Goal: Information Seeking & Learning: Learn about a topic

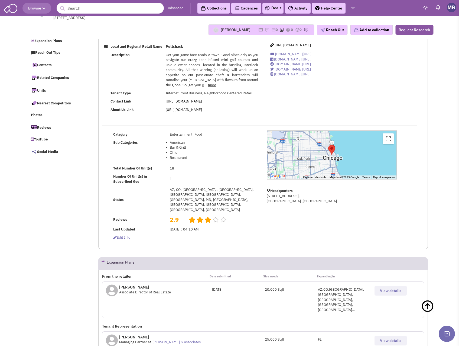
select select
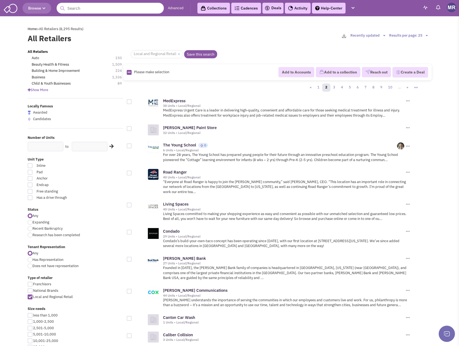
click at [30, 223] on div at bounding box center [30, 222] width 5 height 5
click at [33, 223] on input "Expanding" at bounding box center [35, 223] width 4 height 4
radio input "true"
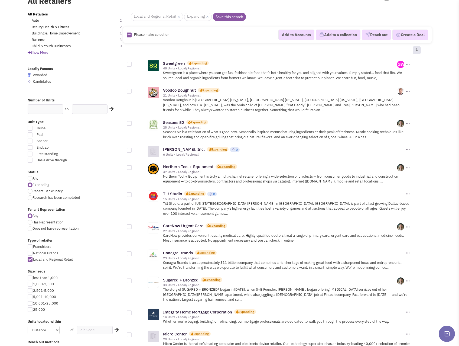
scroll to position [81, 0]
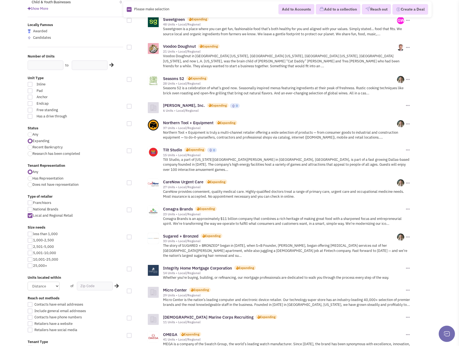
click at [172, 146] on div "Tilt Studio Expanding 0" at bounding box center [287, 152] width 248 height 12
click at [169, 147] on link "Tilt Studio" at bounding box center [172, 149] width 19 height 5
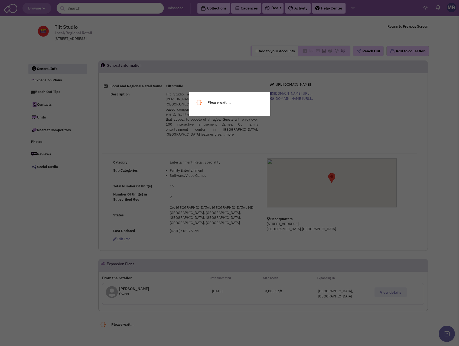
select select
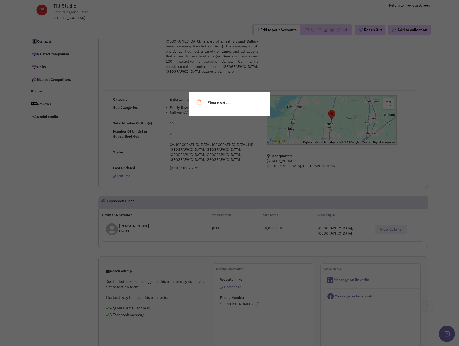
scroll to position [108, 0]
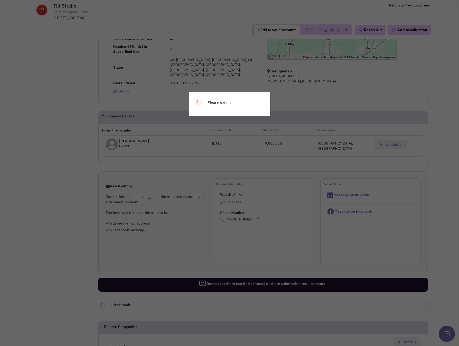
select select
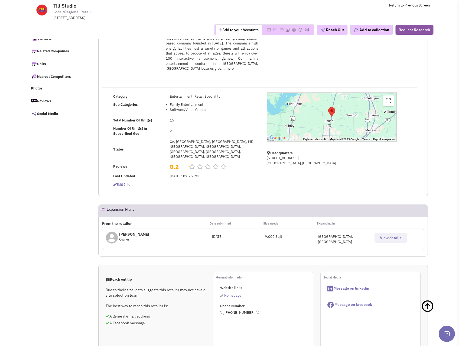
scroll to position [0, 0]
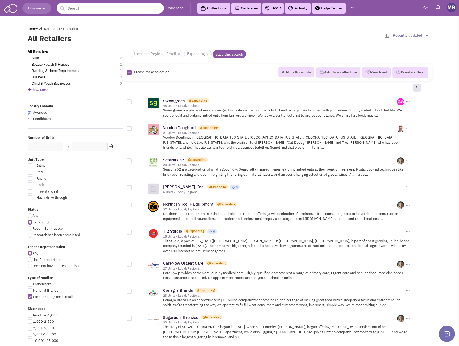
scroll to position [81, 0]
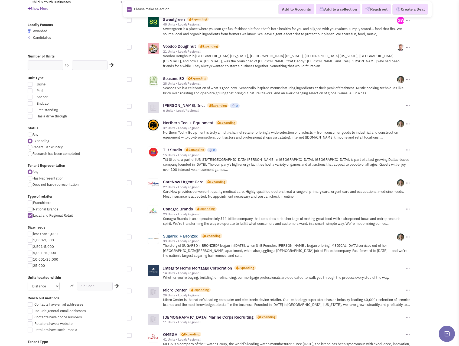
click at [192, 233] on link "Sugared + Bronzed" at bounding box center [181, 235] width 36 height 5
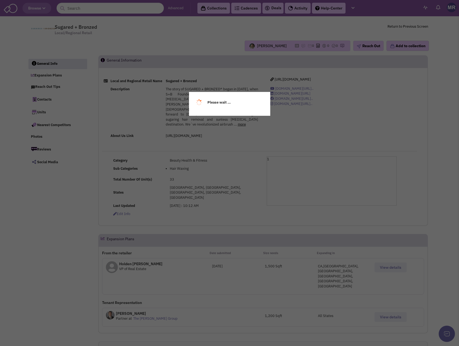
select select
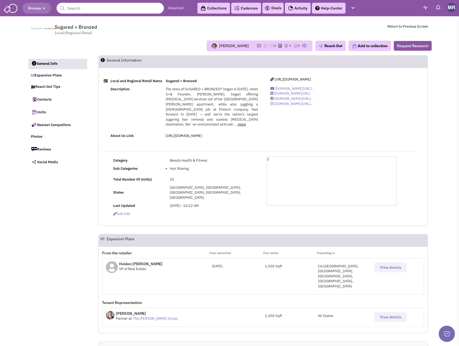
select select
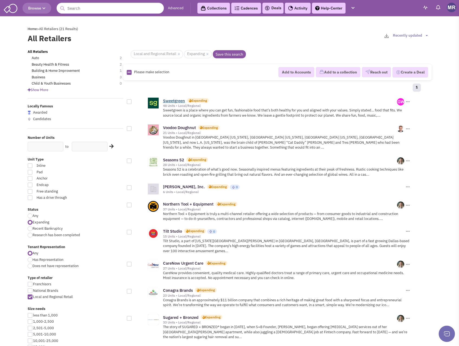
click at [179, 100] on link "Sweetgreen" at bounding box center [174, 100] width 22 height 5
click at [173, 101] on link "Sweetgreen" at bounding box center [174, 100] width 22 height 5
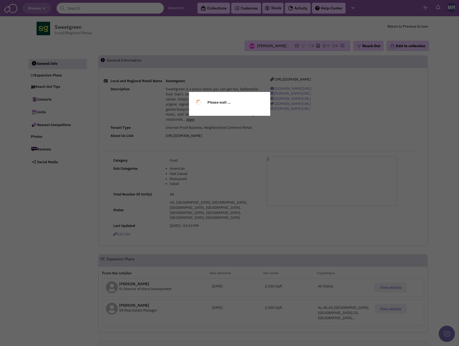
select select
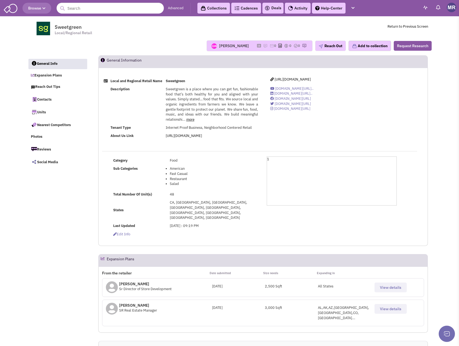
select select
